Goal: Navigation & Orientation: Find specific page/section

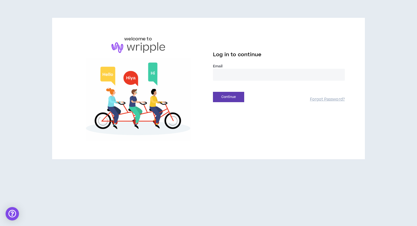
click at [240, 78] on input "email" at bounding box center [279, 75] width 132 height 12
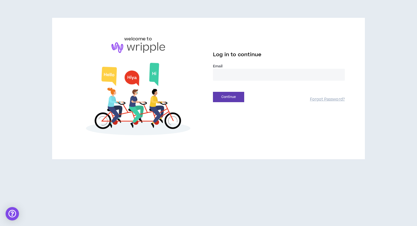
type input "**********"
click at [236, 97] on button "Continue" at bounding box center [228, 97] width 31 height 10
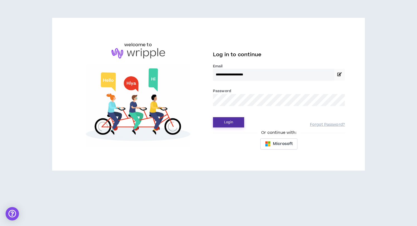
click at [234, 123] on button "Login" at bounding box center [228, 122] width 31 height 10
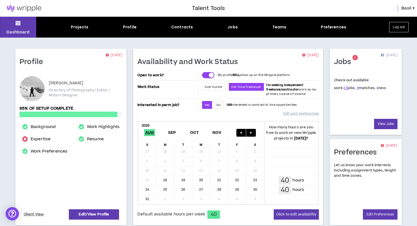
click at [376, 89] on link "1" at bounding box center [377, 88] width 2 height 5
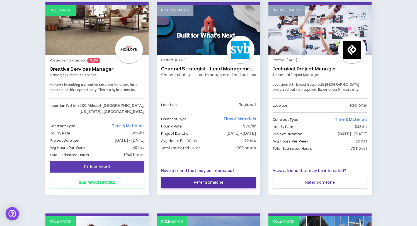
scroll to position [98, 0]
